Goal: Task Accomplishment & Management: Complete application form

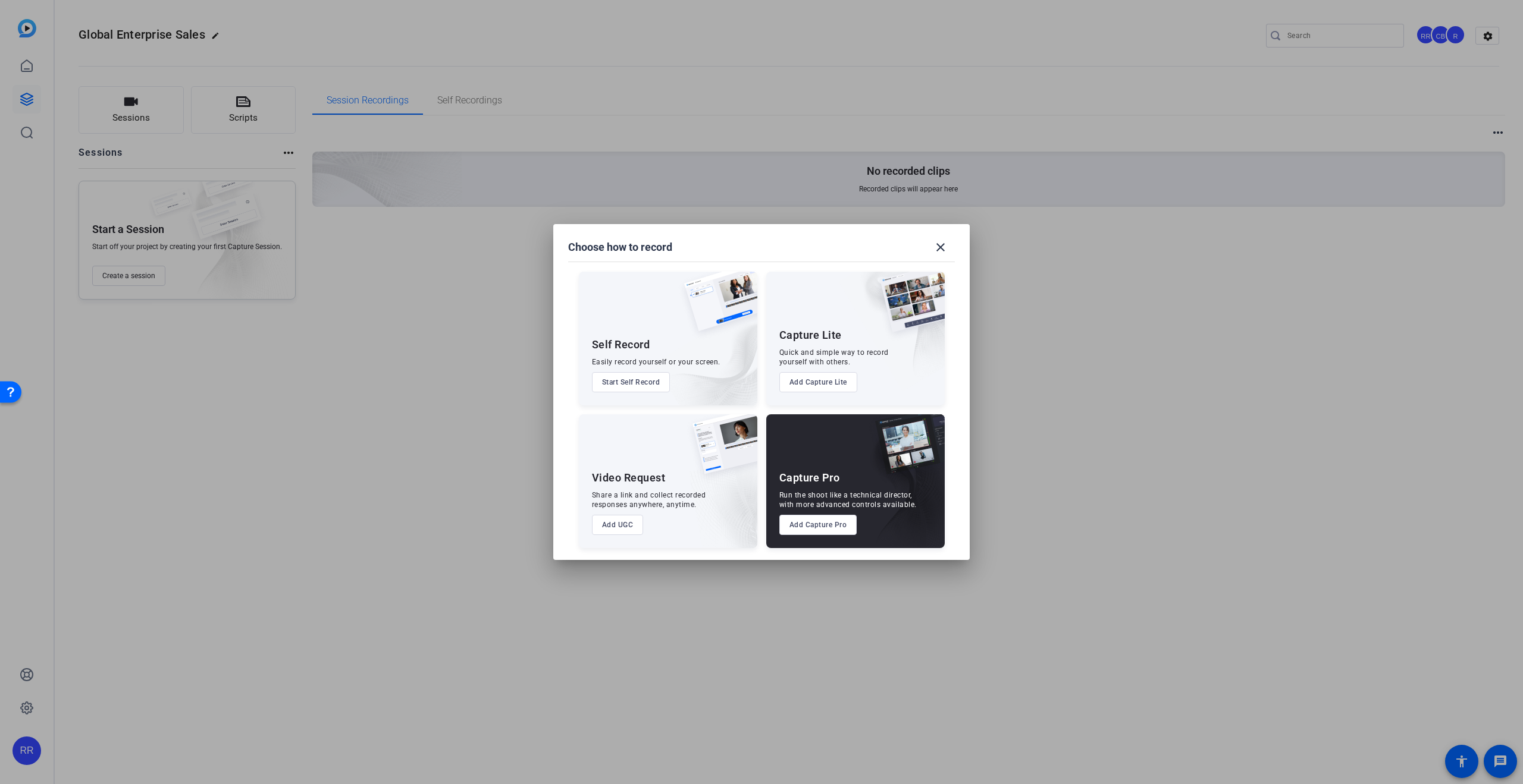
click at [655, 498] on div "Share a link and collect recorded responses anywhere, anytime." at bounding box center [649, 500] width 114 height 19
click at [628, 525] on button "Add UGC" at bounding box center [617, 525] width 52 height 20
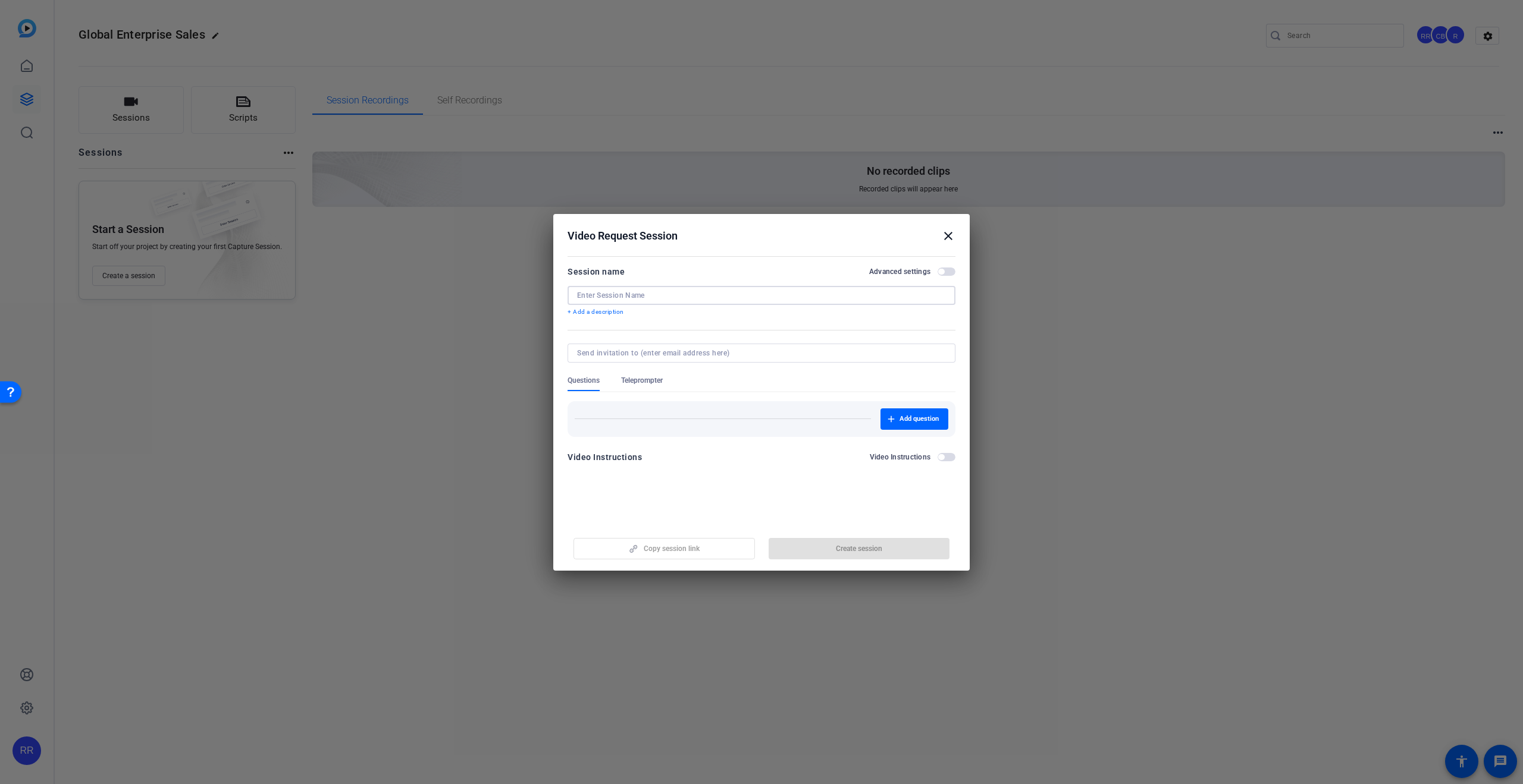
click at [0, 0] on input at bounding box center [0, 0] width 0 height 0
paste input "Global Enterprise 2H All Hands"
type input "Global Enterprise 2H All Hands"
click at [0, 0] on input at bounding box center [0, 0] width 0 height 0
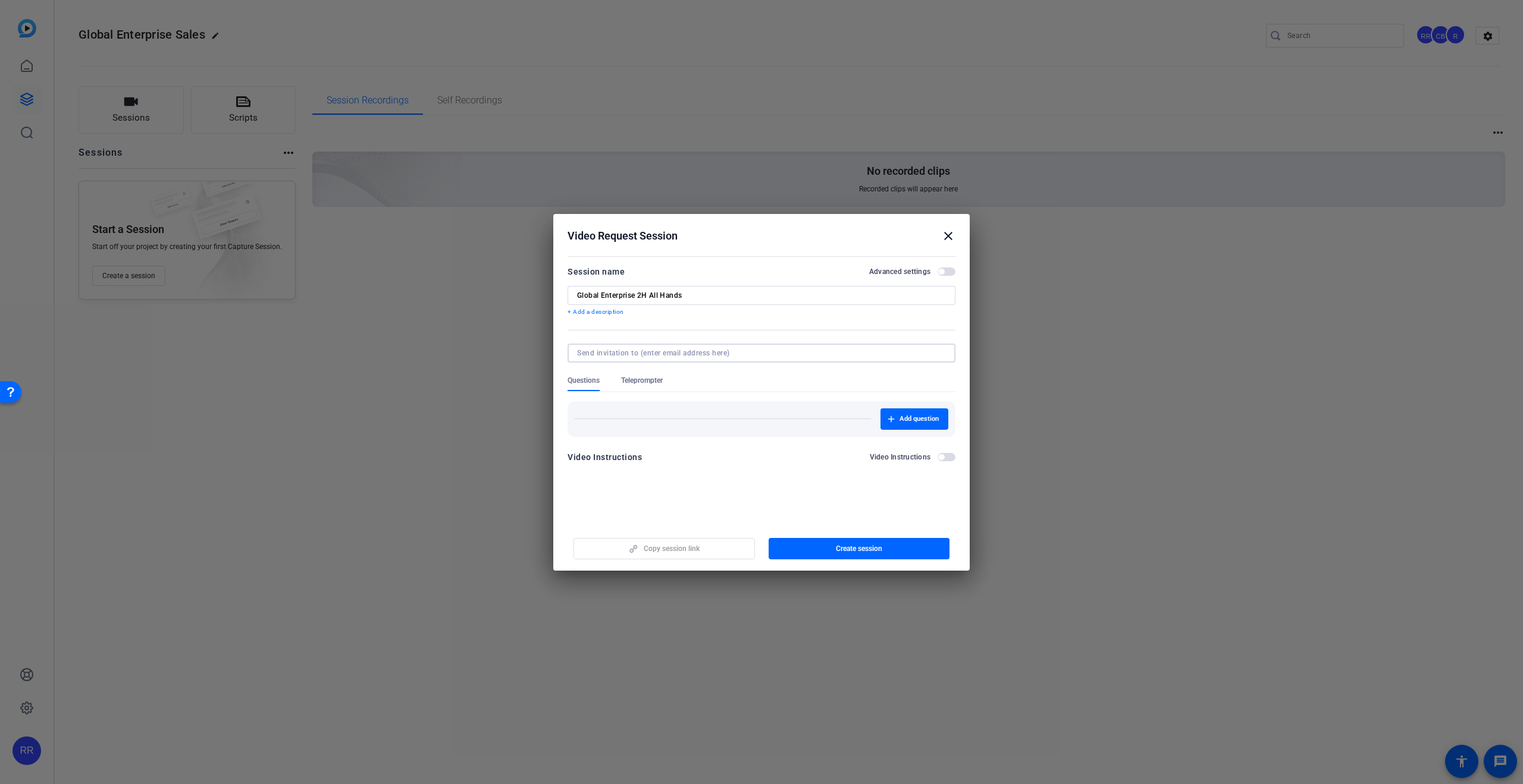
click at [652, 358] on div at bounding box center [761, 353] width 369 height 19
click at [0, 0] on input at bounding box center [0, 0] width 0 height 0
paste input "[EMAIL_ADDRESS][DOMAIN_NAME]"
type input "[EMAIL_ADDRESS][DOMAIN_NAME]"
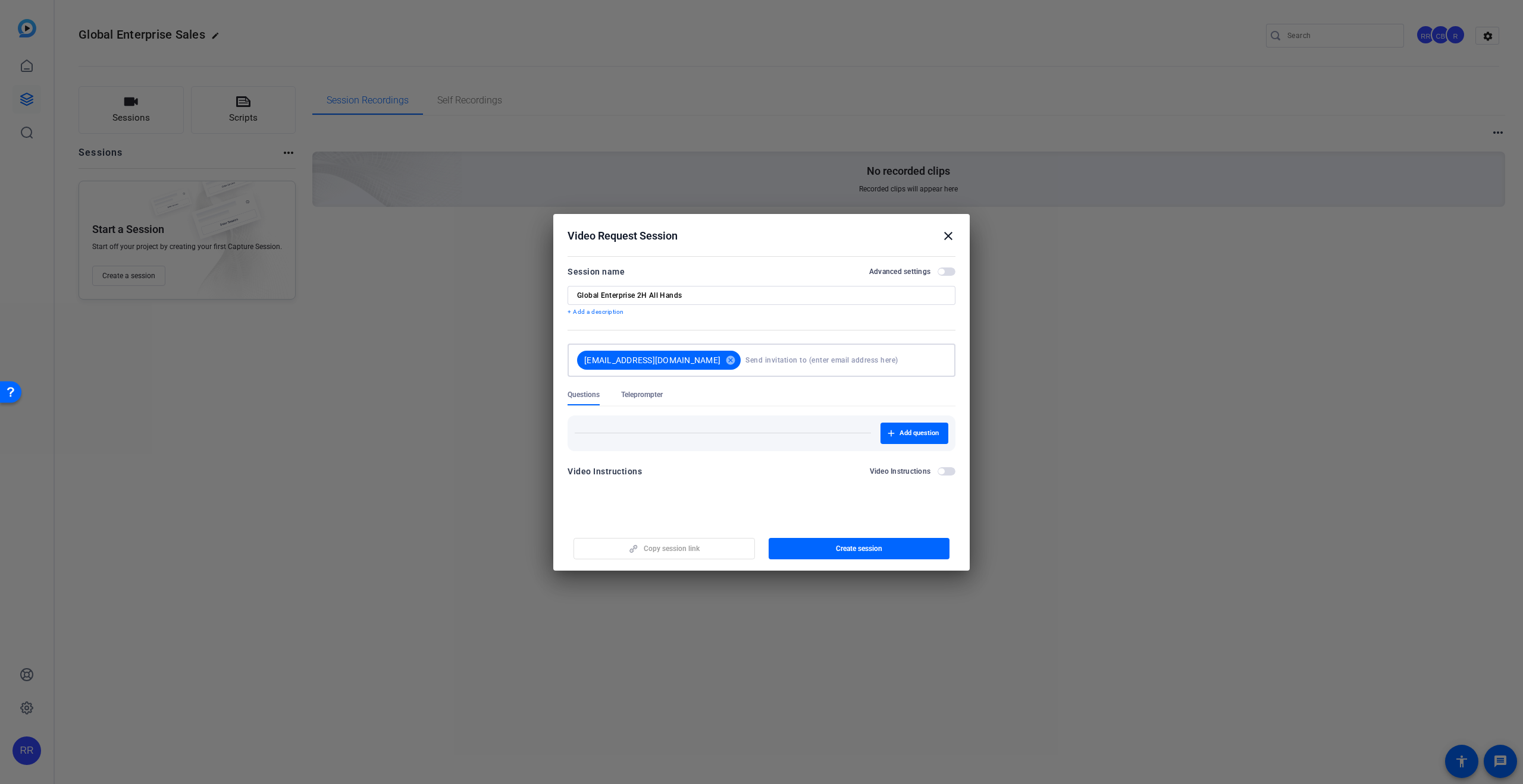
click at [0, 0] on span "button" at bounding box center [0, 0] width 0 height 0
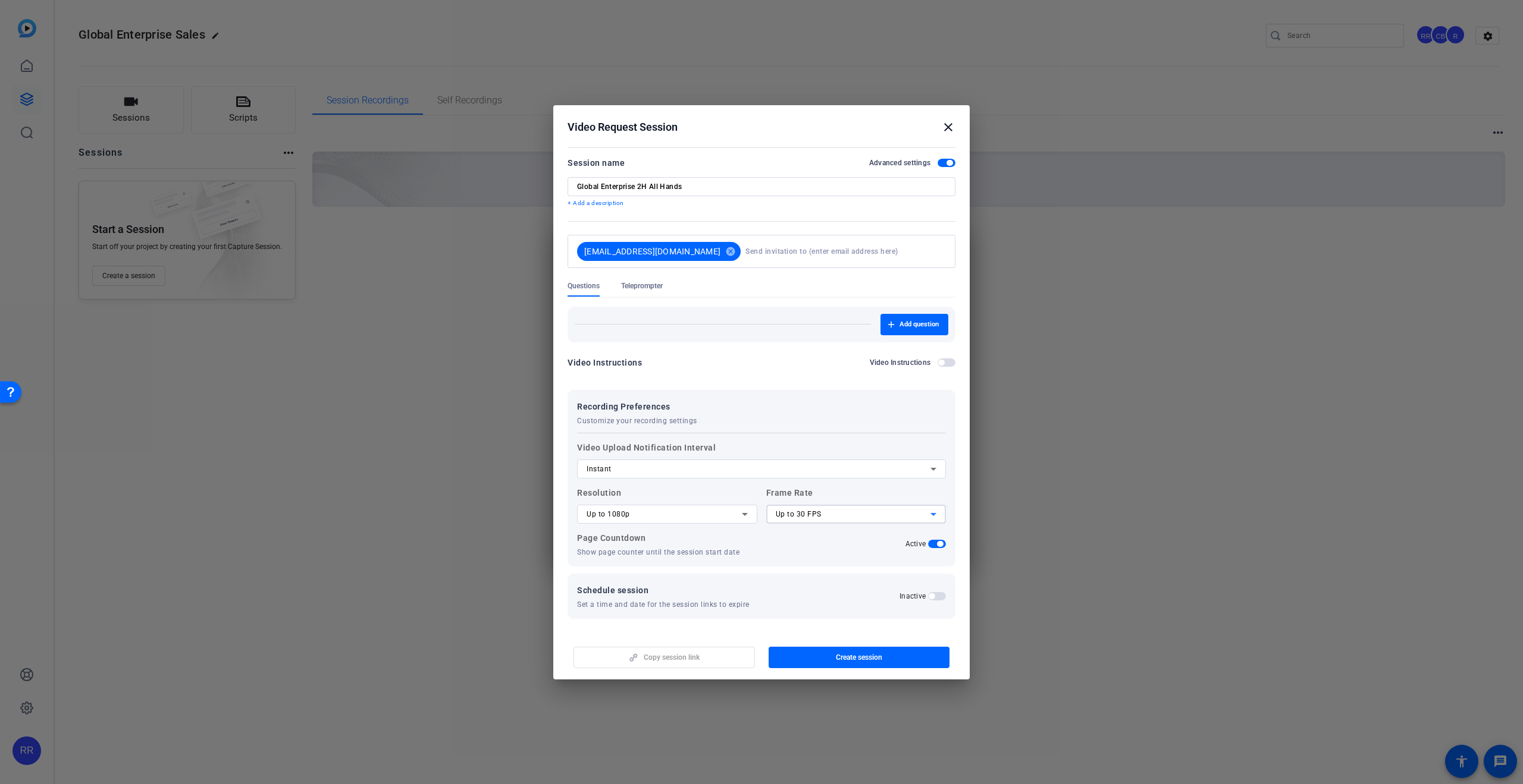
click at [804, 511] on span "Up to 30 FPS" at bounding box center [799, 514] width 46 height 8
click at [812, 533] on span "Up to 24 FPS" at bounding box center [798, 537] width 45 height 14
click at [204, 241] on span "Create session" at bounding box center [105, 146] width 200 height 190
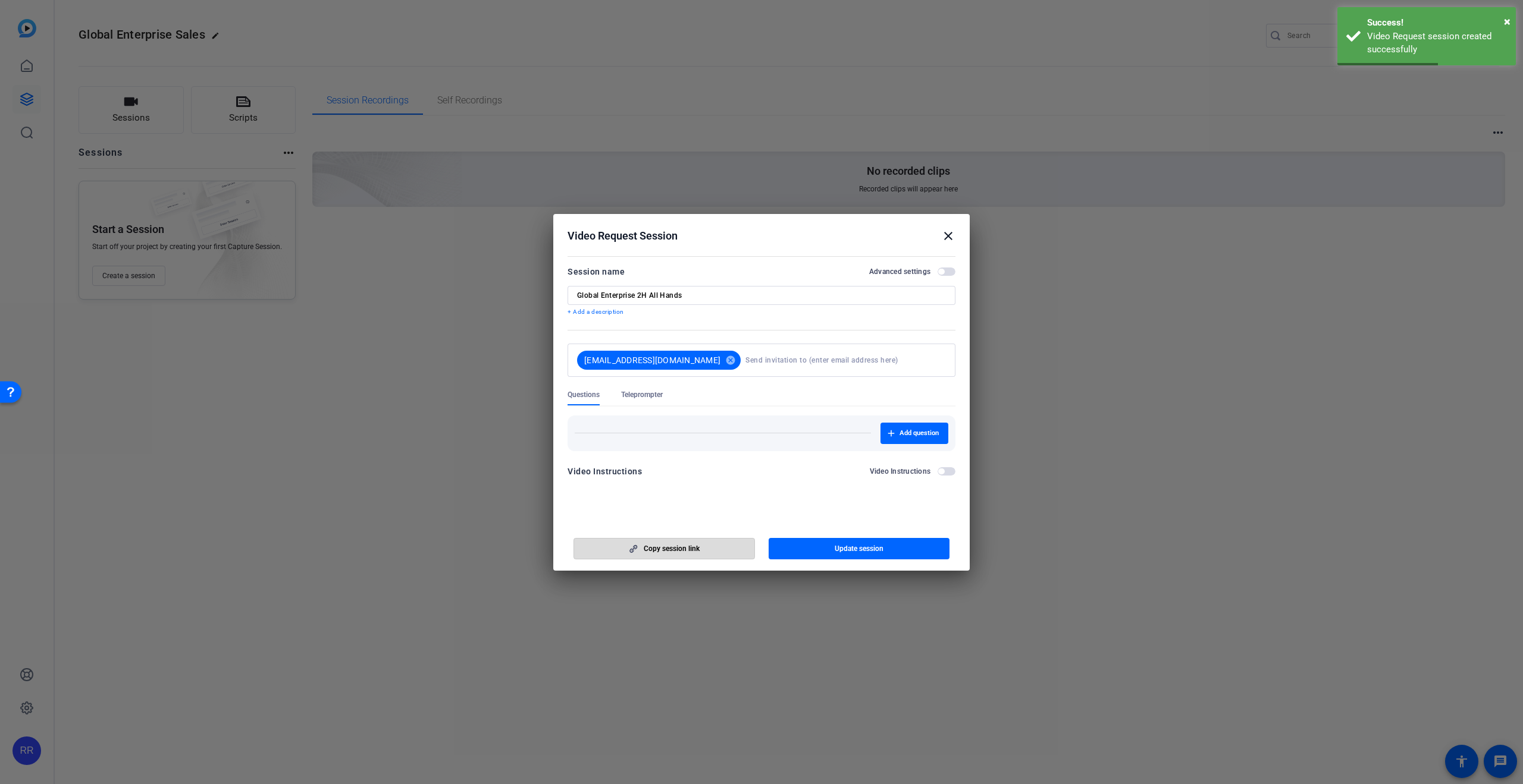
click at [681, 543] on span "button" at bounding box center [664, 549] width 181 height 29
click at [204, 241] on span "Update session" at bounding box center [105, 146] width 200 height 190
click at [0, 0] on div "Video Request Session close" at bounding box center [0, 0] width 0 height 0
click at [951, 234] on mat-icon "close" at bounding box center [948, 236] width 14 height 14
